Goal: Task Accomplishment & Management: Use online tool/utility

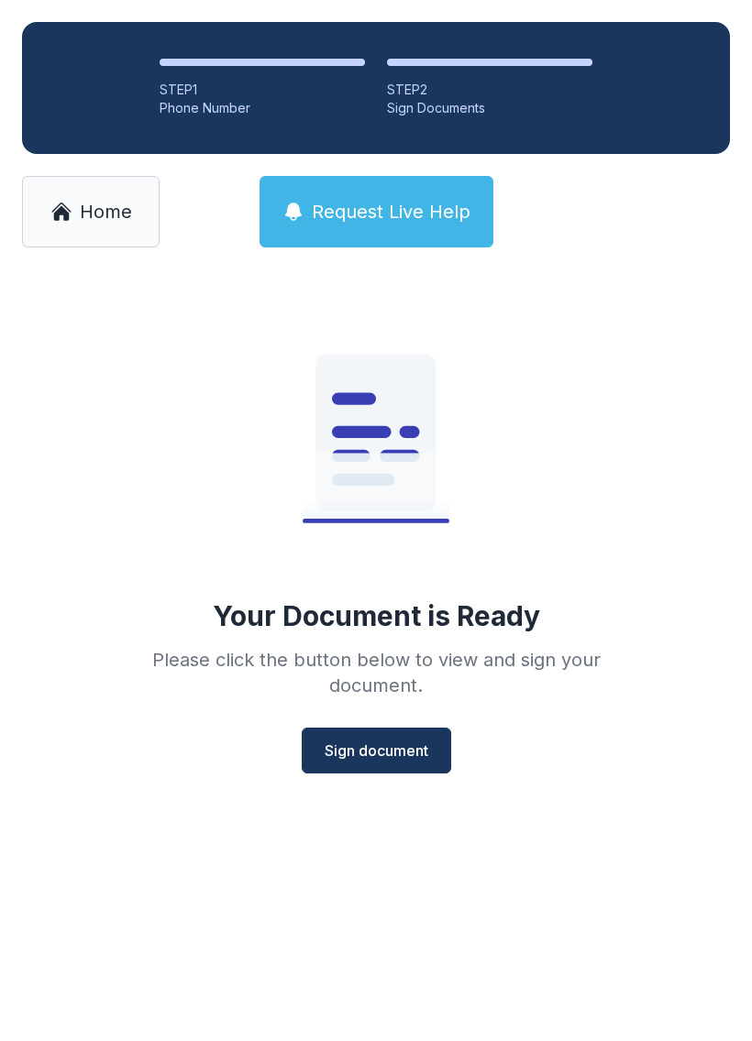
click at [386, 735] on button "Sign document" at bounding box center [376, 751] width 149 height 46
click at [83, 204] on span "Home" at bounding box center [106, 212] width 52 height 26
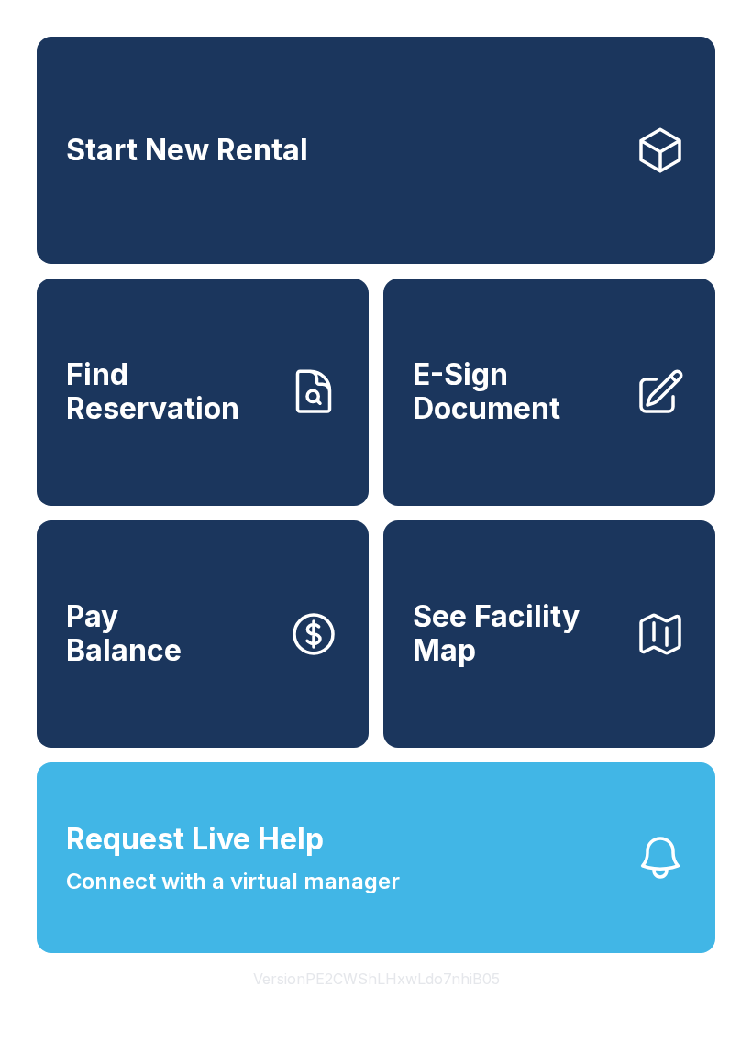
click at [541, 406] on span "E-Sign Document" at bounding box center [516, 391] width 207 height 67
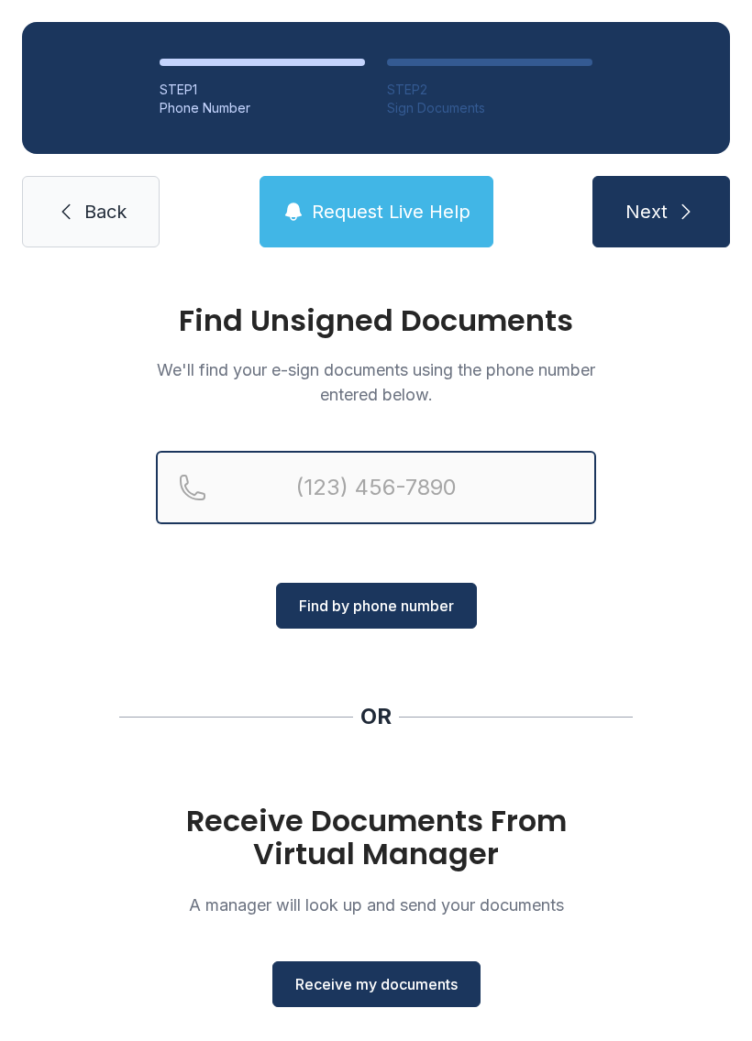
click at [308, 466] on input "Reservation phone number" at bounding box center [376, 487] width 440 height 73
type input "[PHONE_NUMBER]"
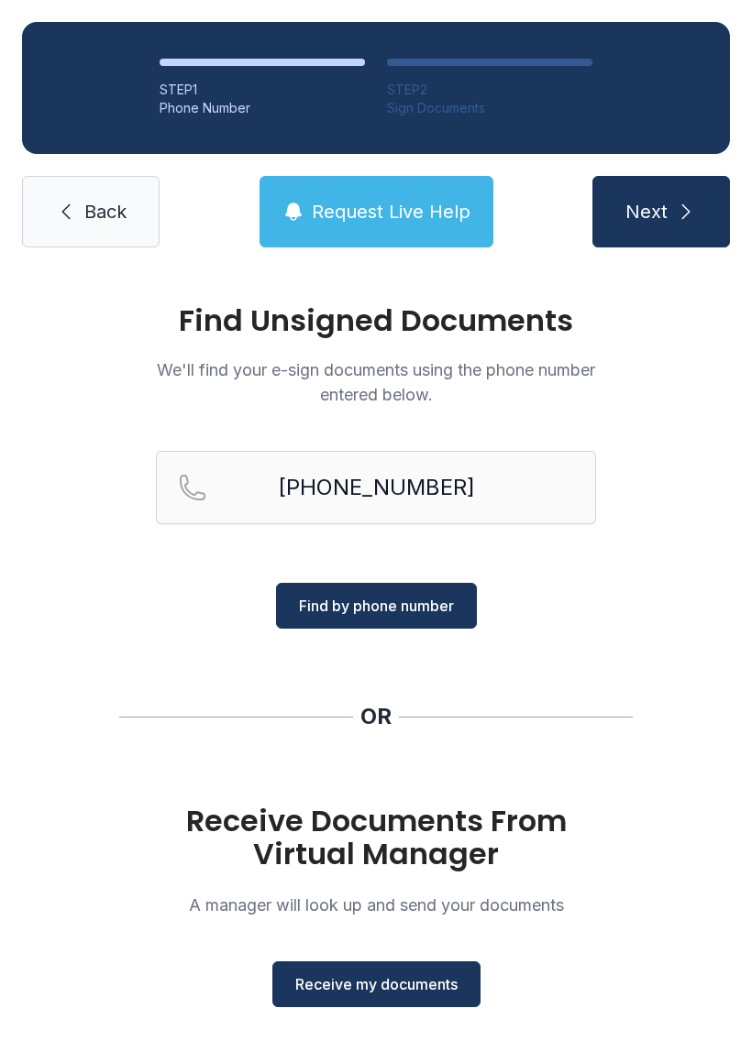
click at [353, 593] on button "Find by phone number" at bounding box center [376, 606] width 201 height 46
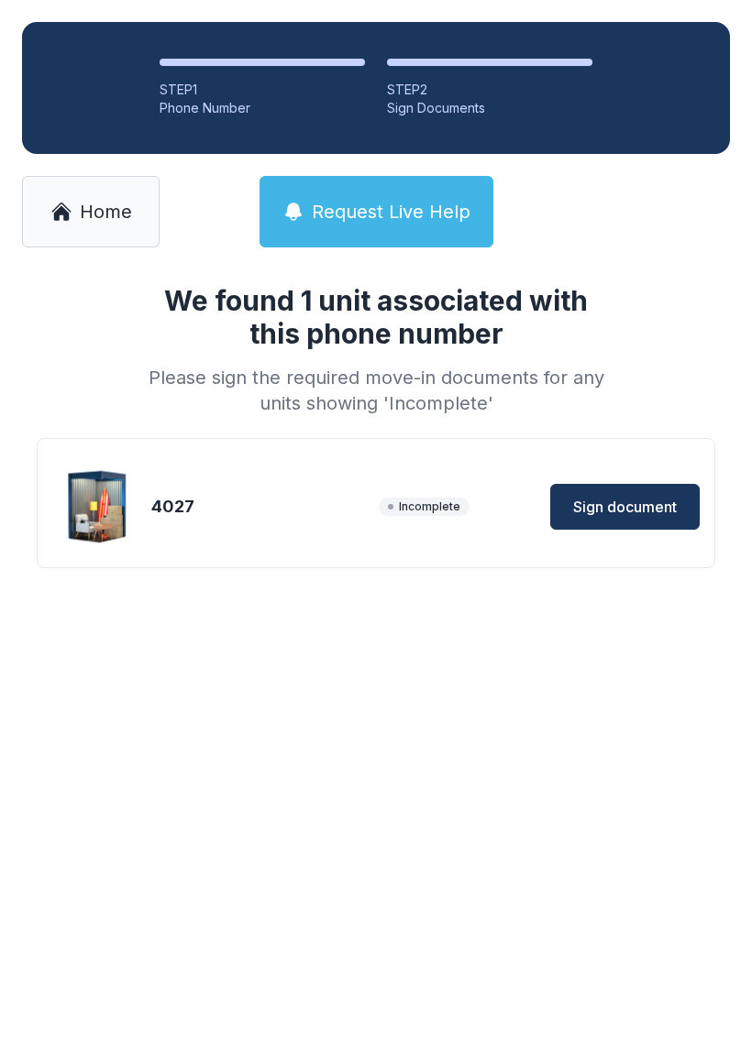
click at [622, 484] on button "Sign document" at bounding box center [624, 507] width 149 height 46
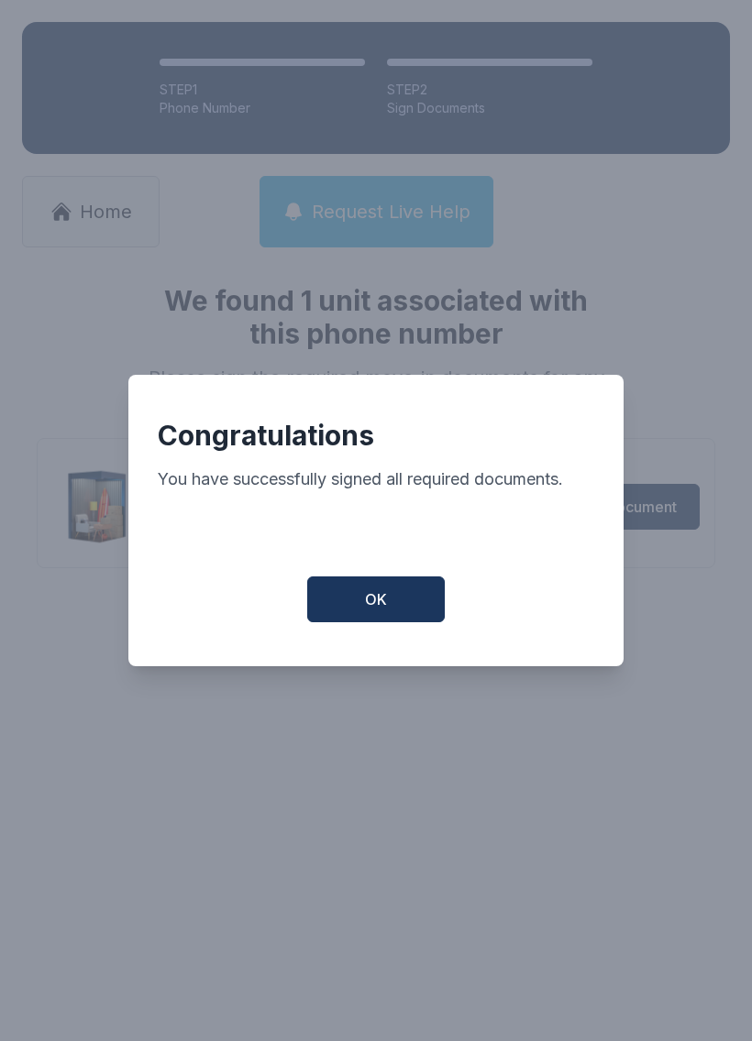
click at [372, 598] on span "OK" at bounding box center [376, 600] width 22 height 22
